Goal: Check status: Check status

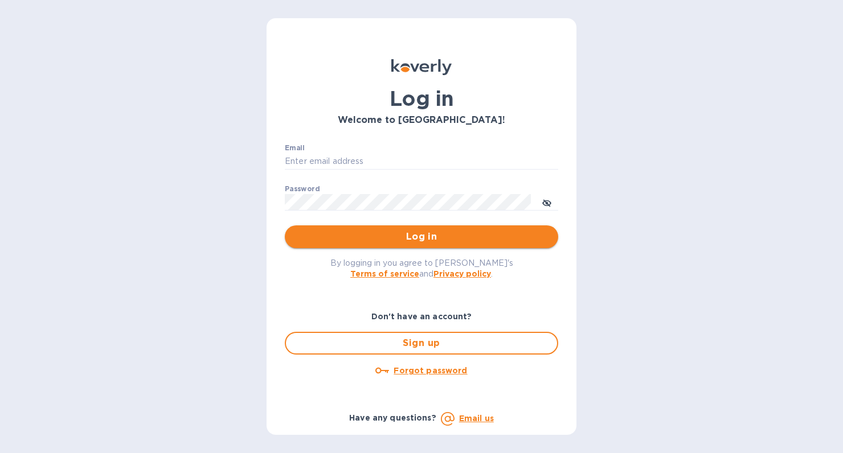
type input "[PERSON_NAME][EMAIL_ADDRESS][DOMAIN_NAME]"
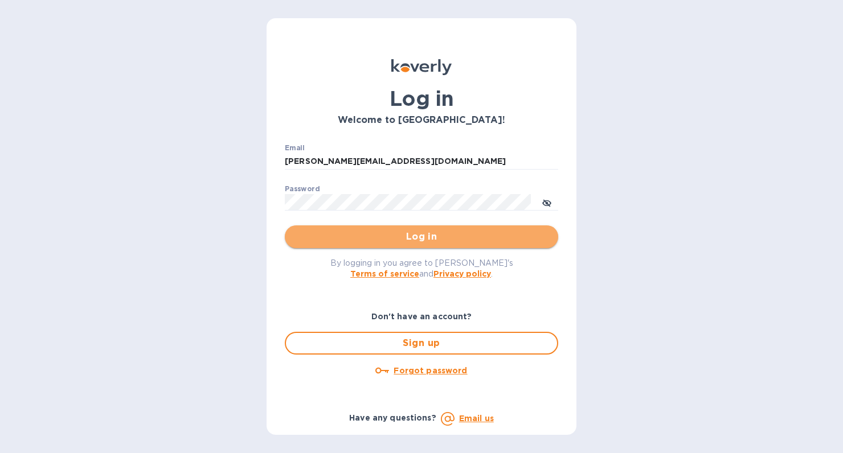
click at [351, 238] on span "Log in" at bounding box center [421, 237] width 255 height 14
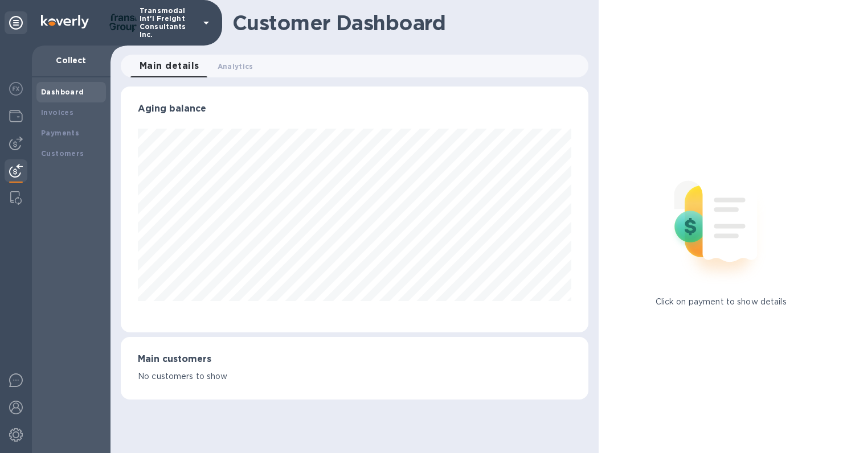
scroll to position [569030, 568813]
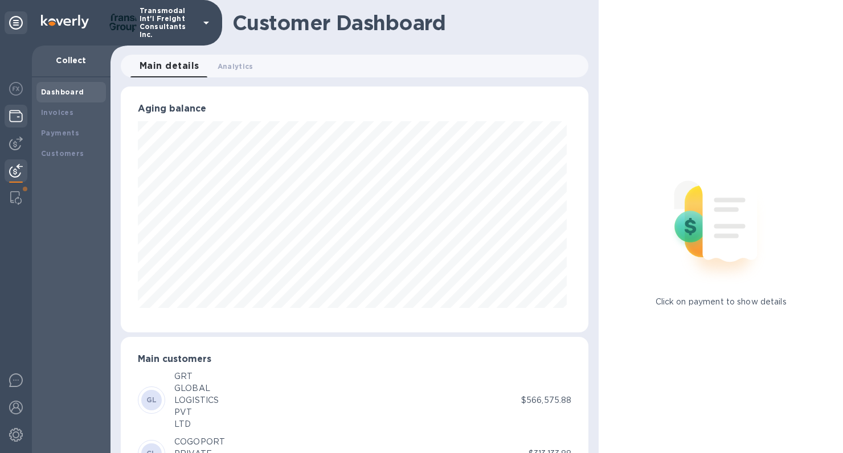
click at [21, 109] on img at bounding box center [16, 116] width 14 height 14
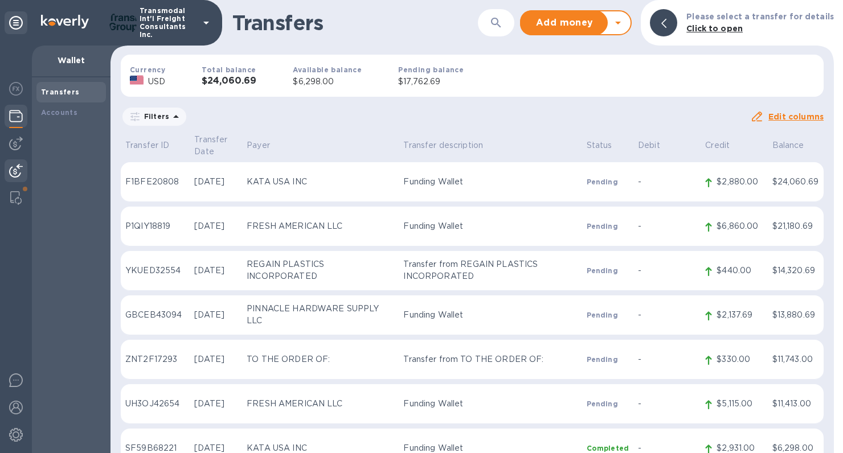
click at [14, 172] on img at bounding box center [16, 171] width 14 height 14
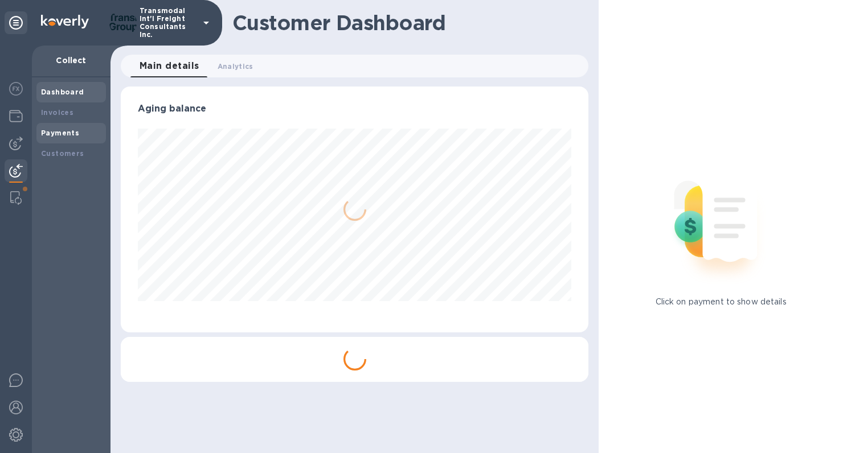
scroll to position [246, 467]
click at [44, 134] on b "Payments" at bounding box center [60, 133] width 38 height 9
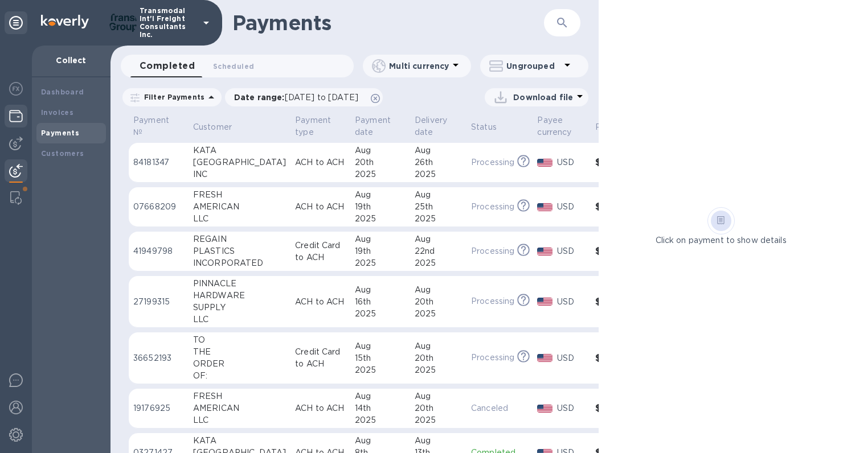
click at [17, 112] on img at bounding box center [16, 116] width 14 height 14
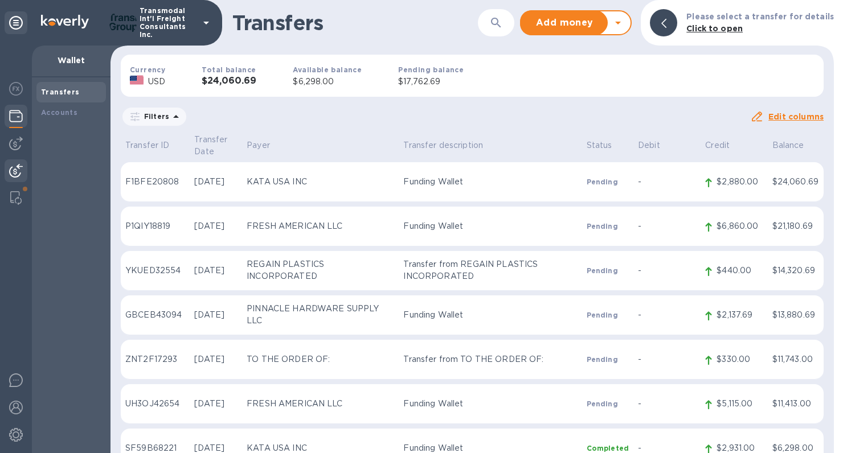
click at [13, 174] on img at bounding box center [16, 171] width 14 height 14
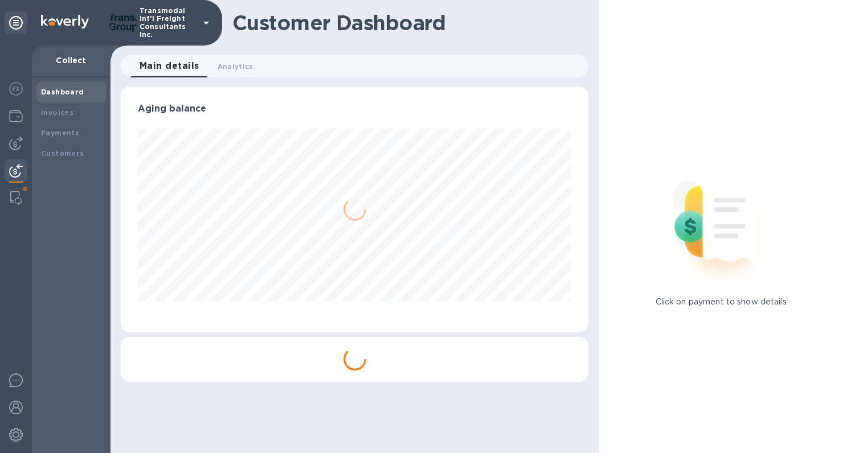
scroll to position [246, 467]
click at [41, 133] on b "Payments" at bounding box center [60, 133] width 38 height 9
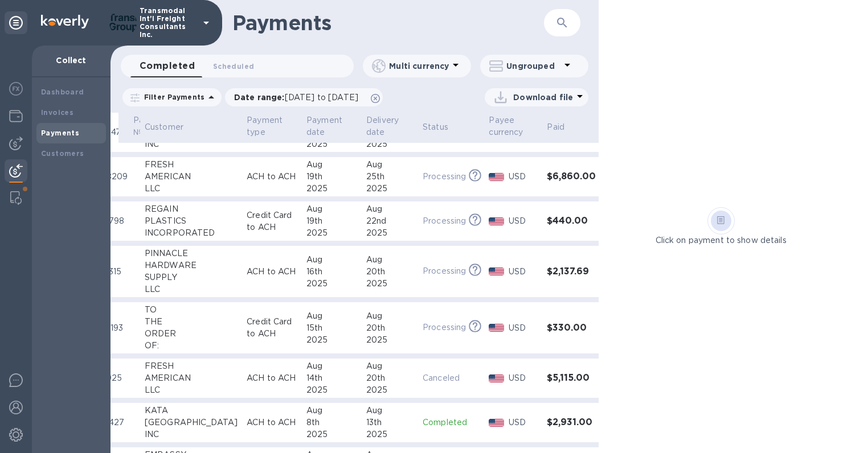
scroll to position [35, 48]
